Goal: Find specific page/section: Find specific page/section

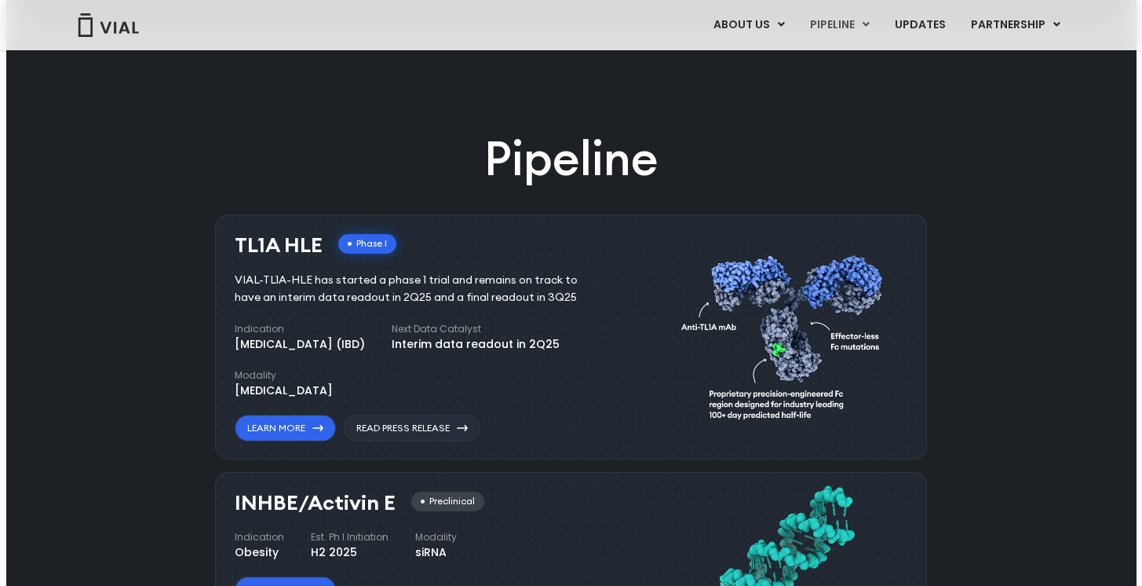
scroll to position [963, 0]
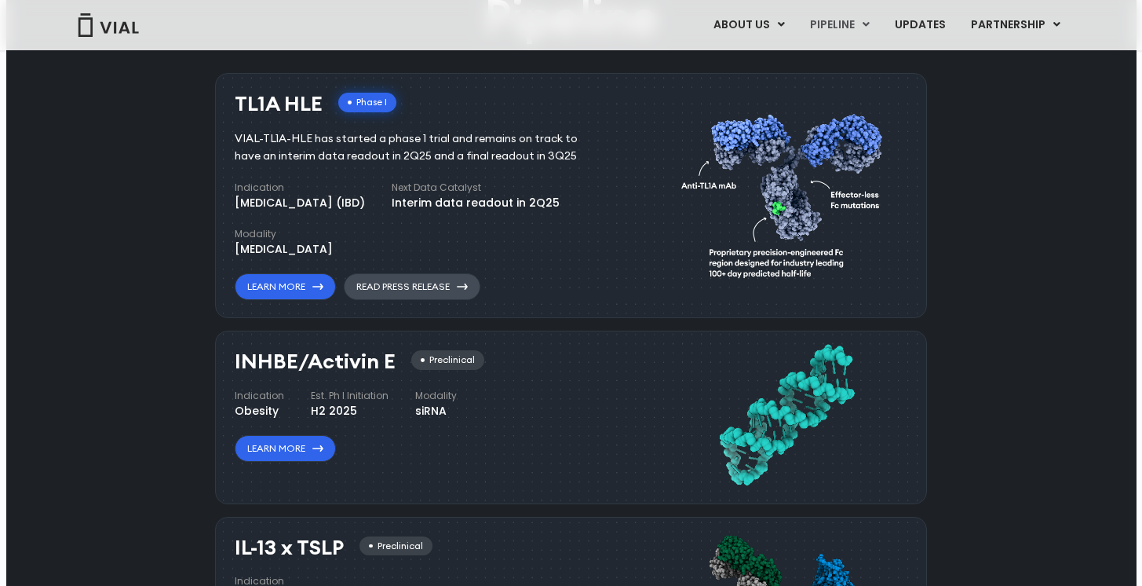
click at [437, 295] on link "Read Press Release" at bounding box center [412, 286] width 137 height 27
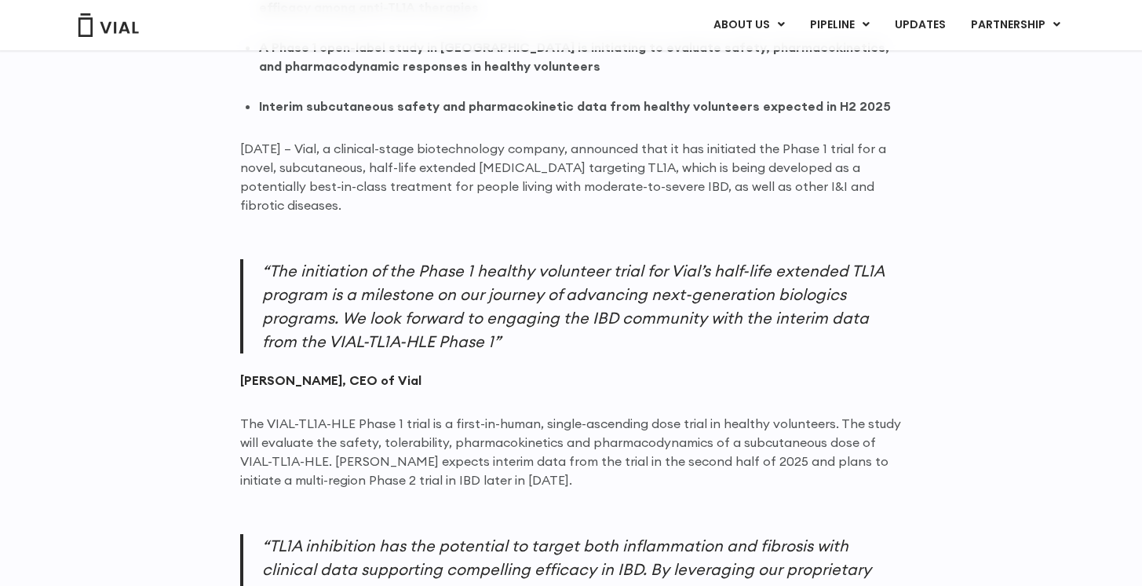
scroll to position [1263, 0]
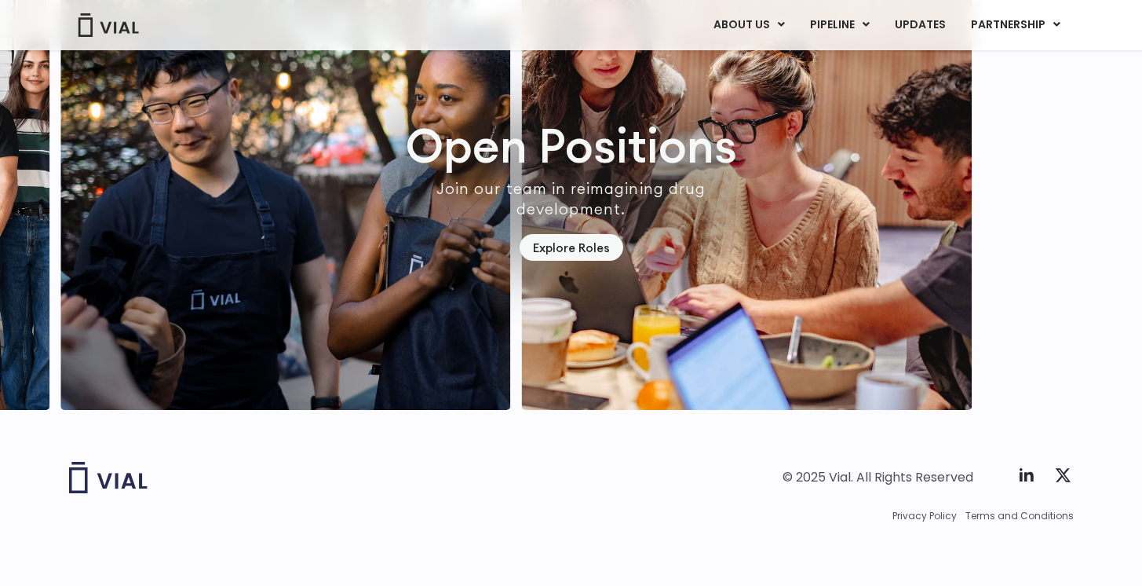
scroll to position [4484, 0]
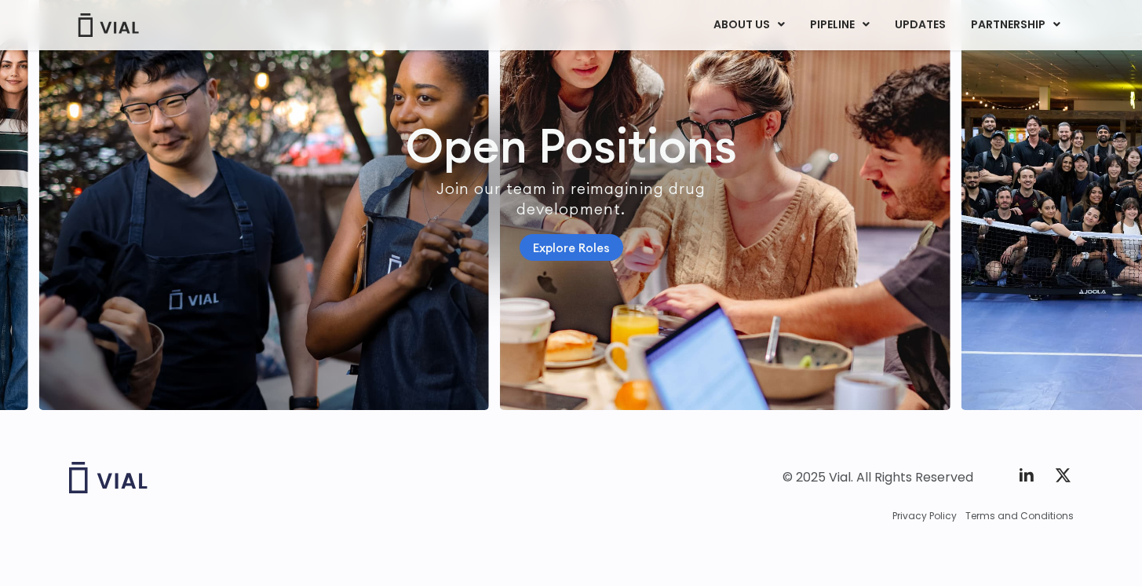
click at [576, 234] on link "Explore Roles" at bounding box center [572, 247] width 104 height 27
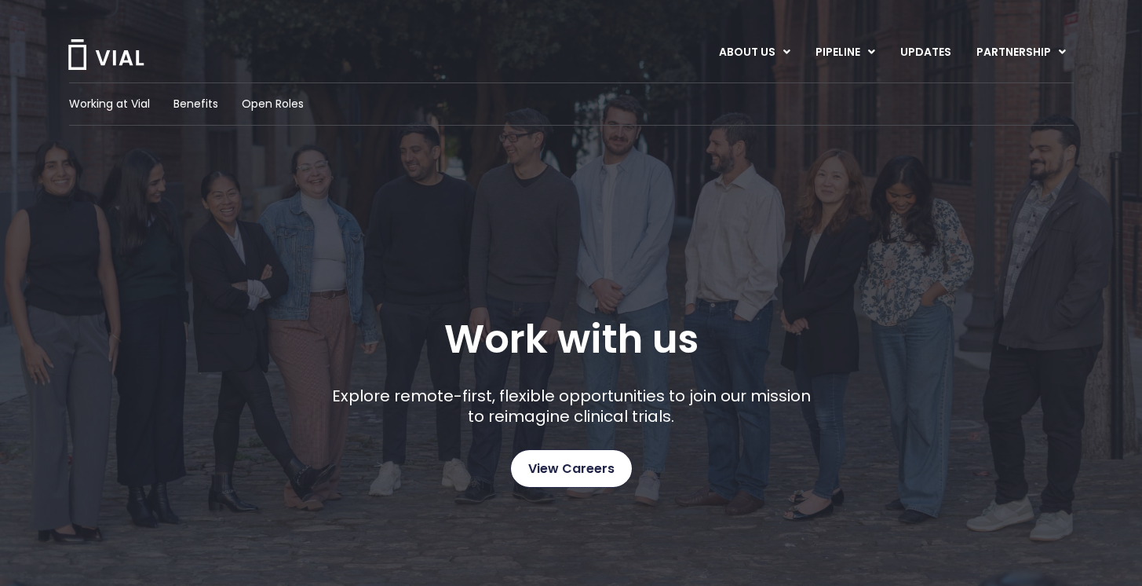
click at [560, 469] on span "View Careers" at bounding box center [571, 469] width 86 height 20
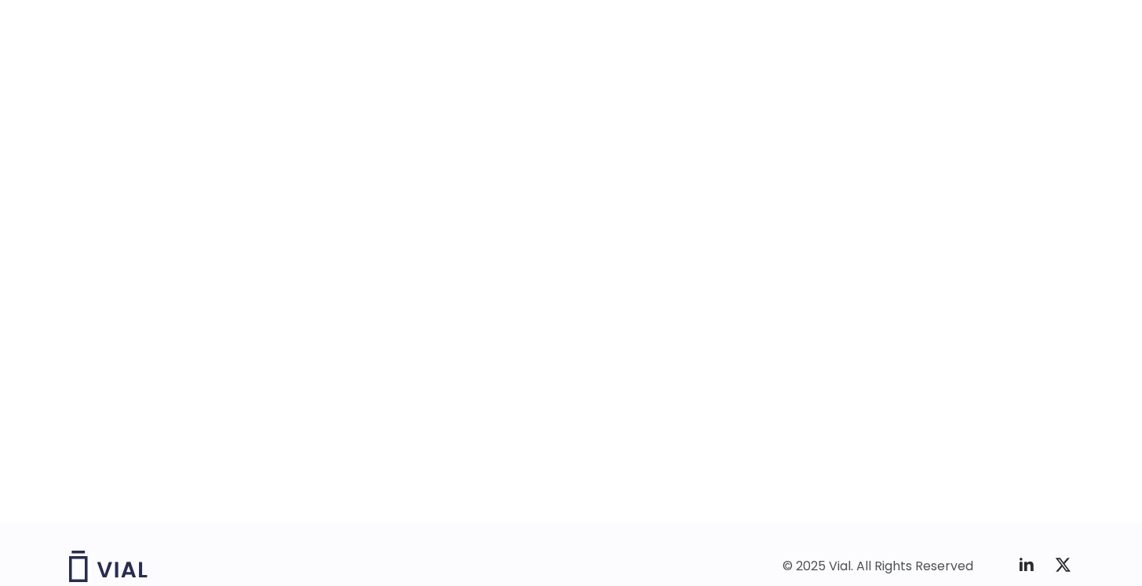
scroll to position [2407, 0]
